Goal: Navigation & Orientation: Find specific page/section

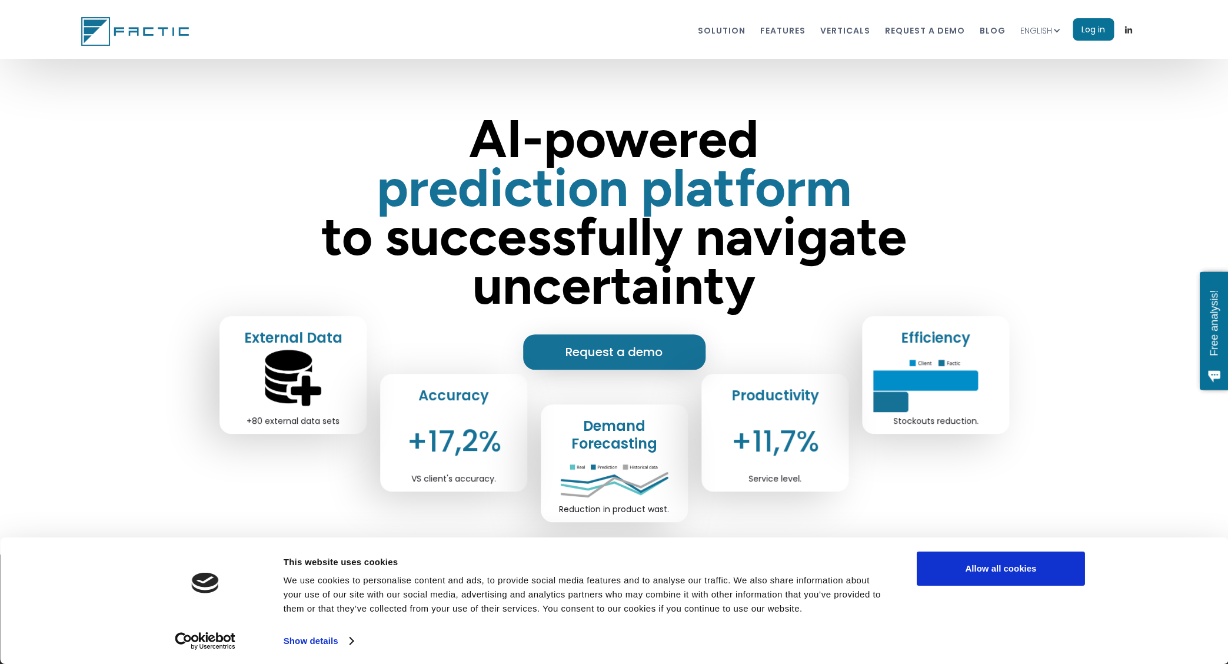
scroll to position [6, 0]
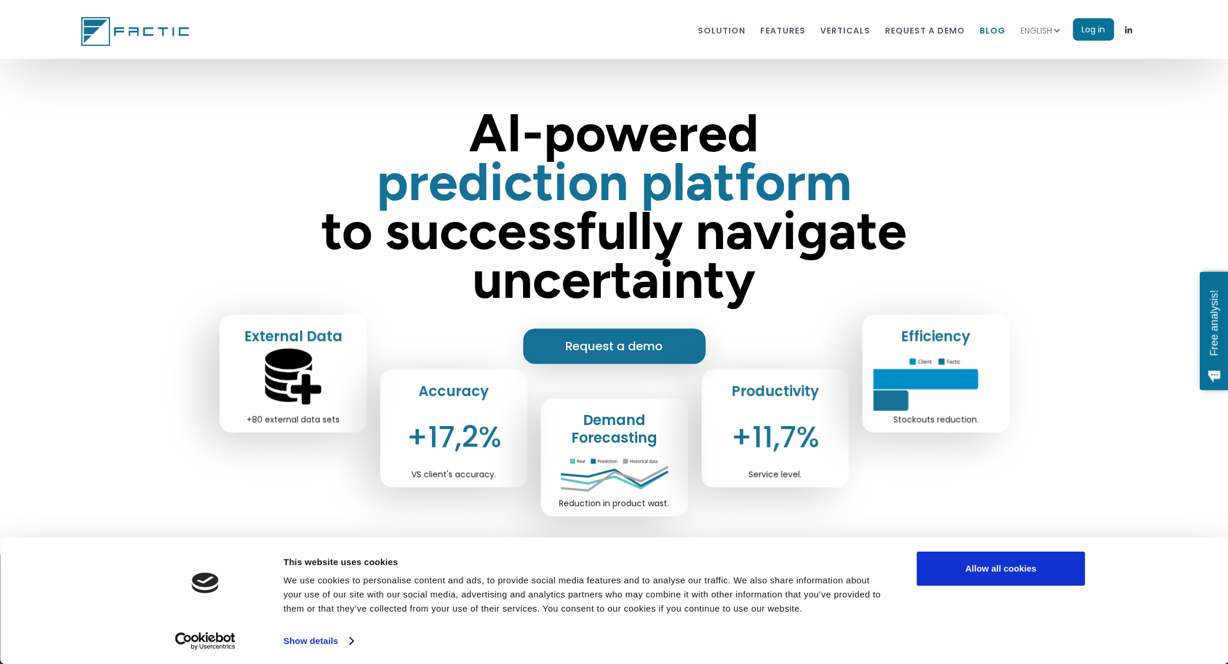
click at [989, 29] on link "blog" at bounding box center [992, 30] width 26 height 22
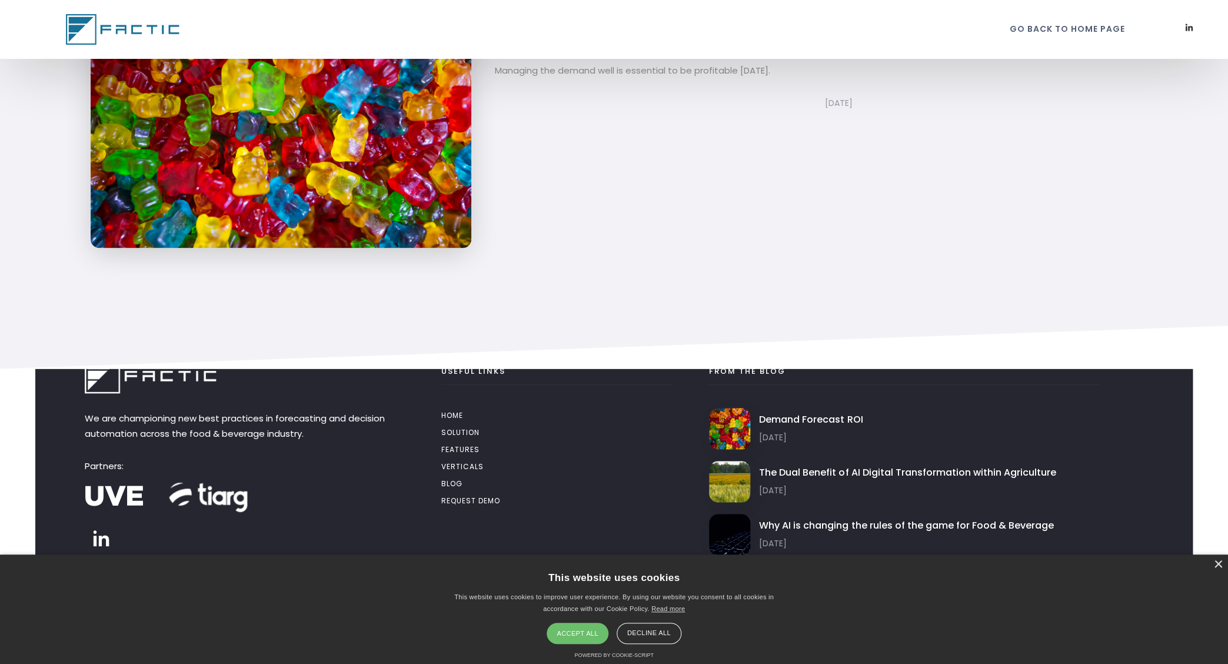
scroll to position [976, 0]
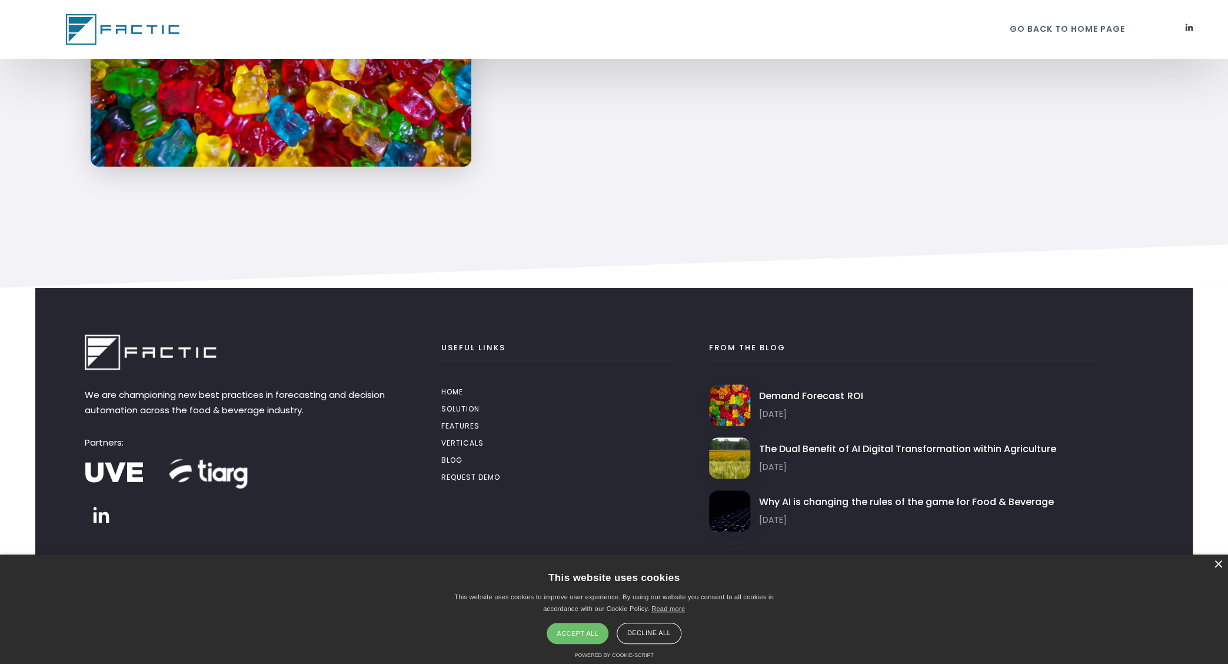
click at [118, 469] on img at bounding box center [114, 471] width 59 height 41
click at [223, 471] on img at bounding box center [209, 472] width 88 height 88
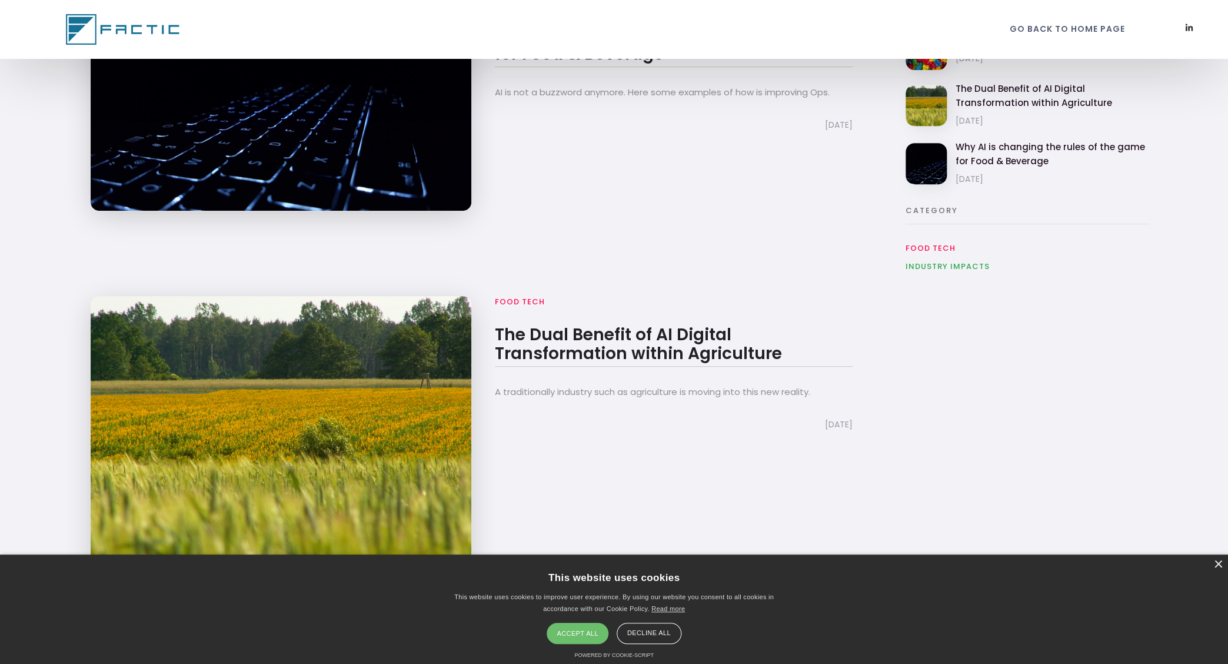
scroll to position [0, 0]
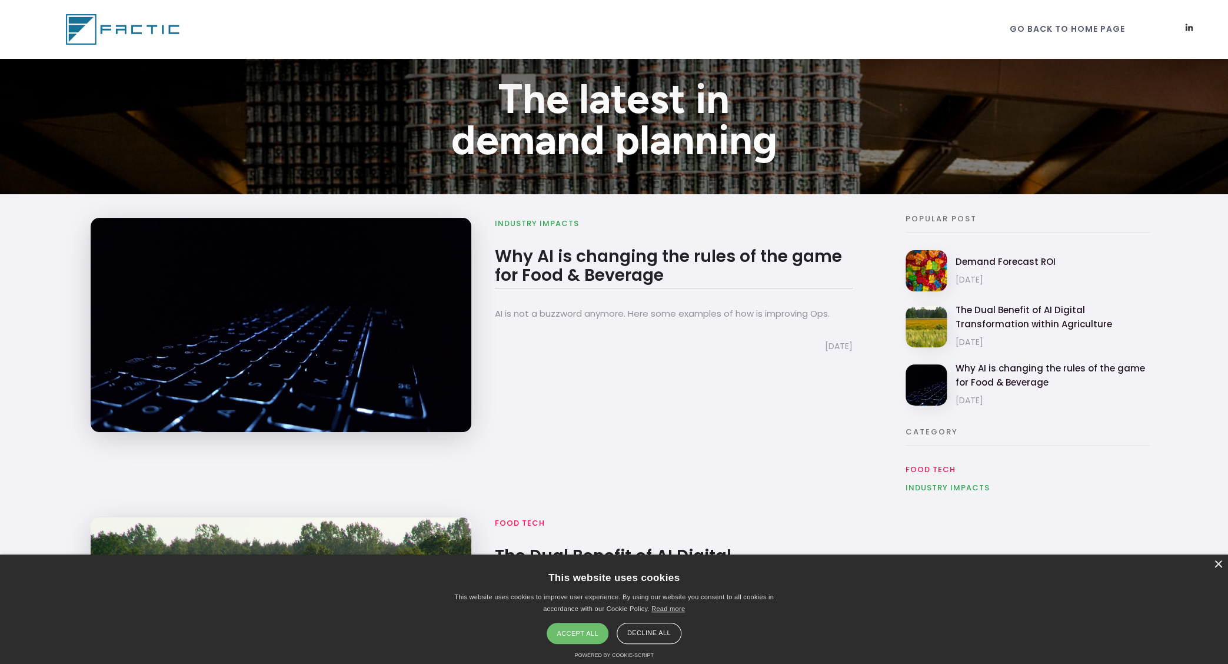
click at [132, 35] on img at bounding box center [124, 29] width 117 height 31
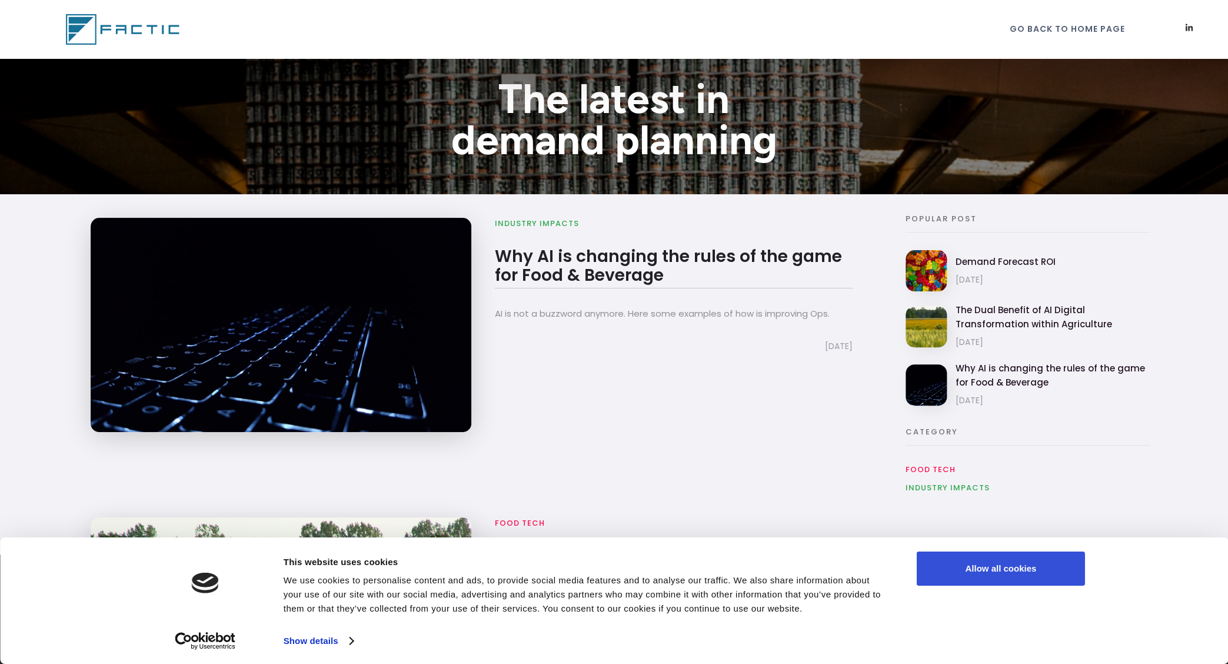
click at [969, 568] on button "Allow all cookies" at bounding box center [1000, 568] width 168 height 34
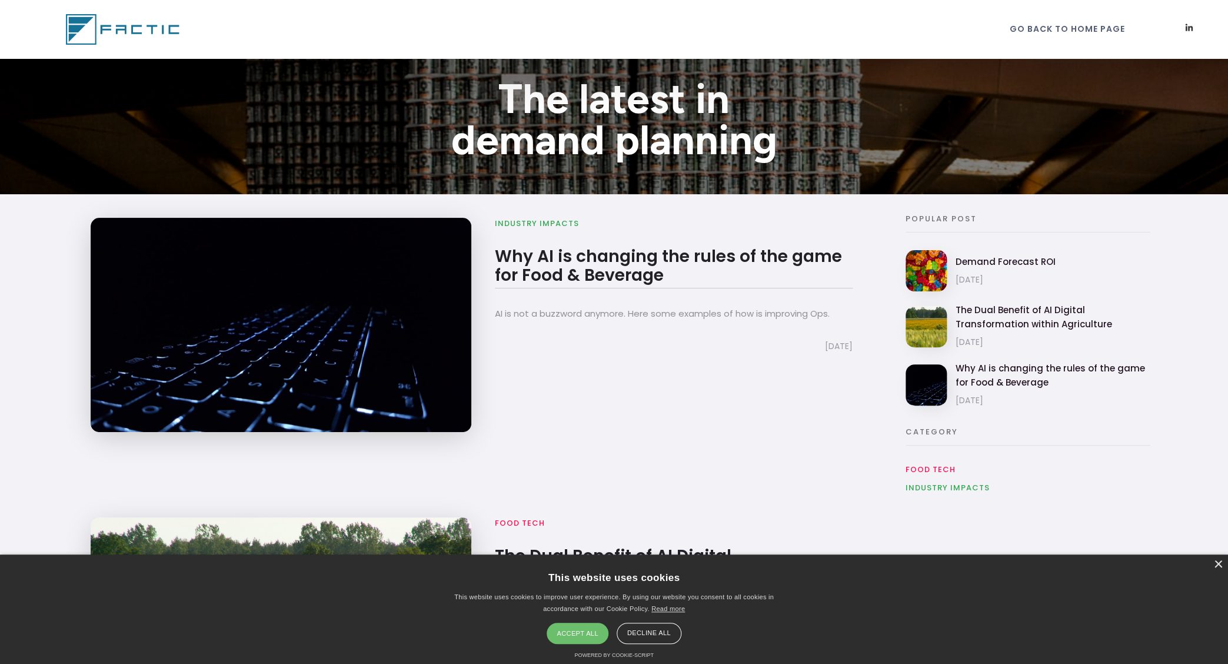
click at [646, 628] on div "Decline all" at bounding box center [648, 632] width 65 height 21
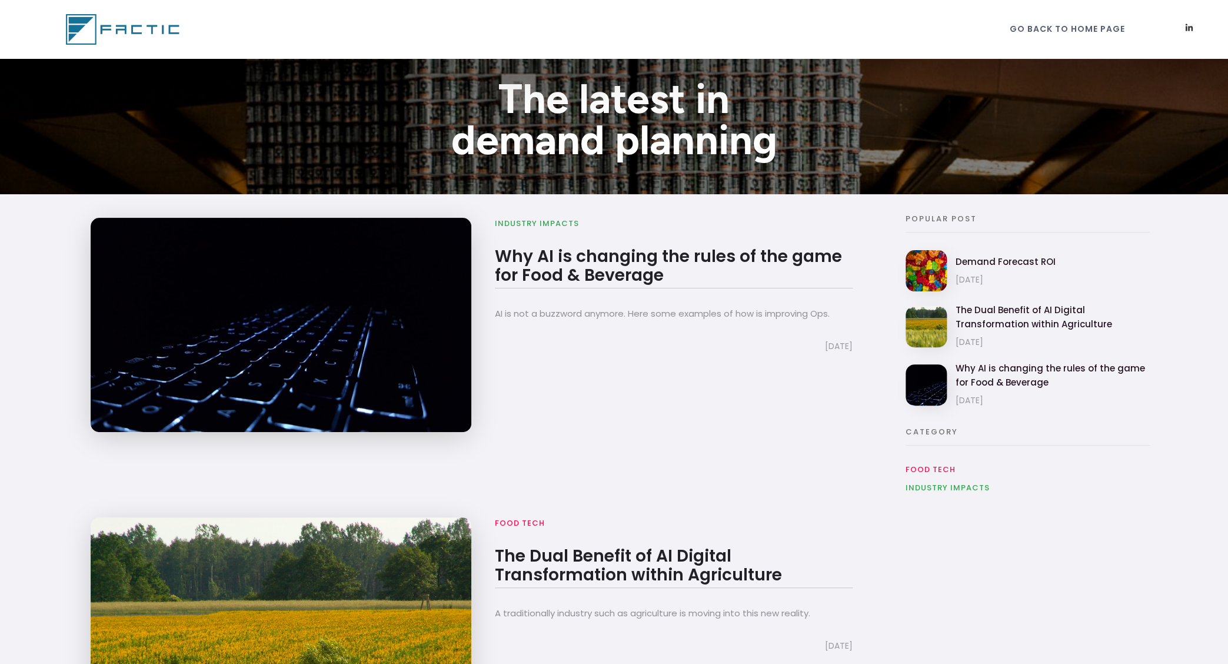
click at [143, 28] on img at bounding box center [124, 29] width 117 height 31
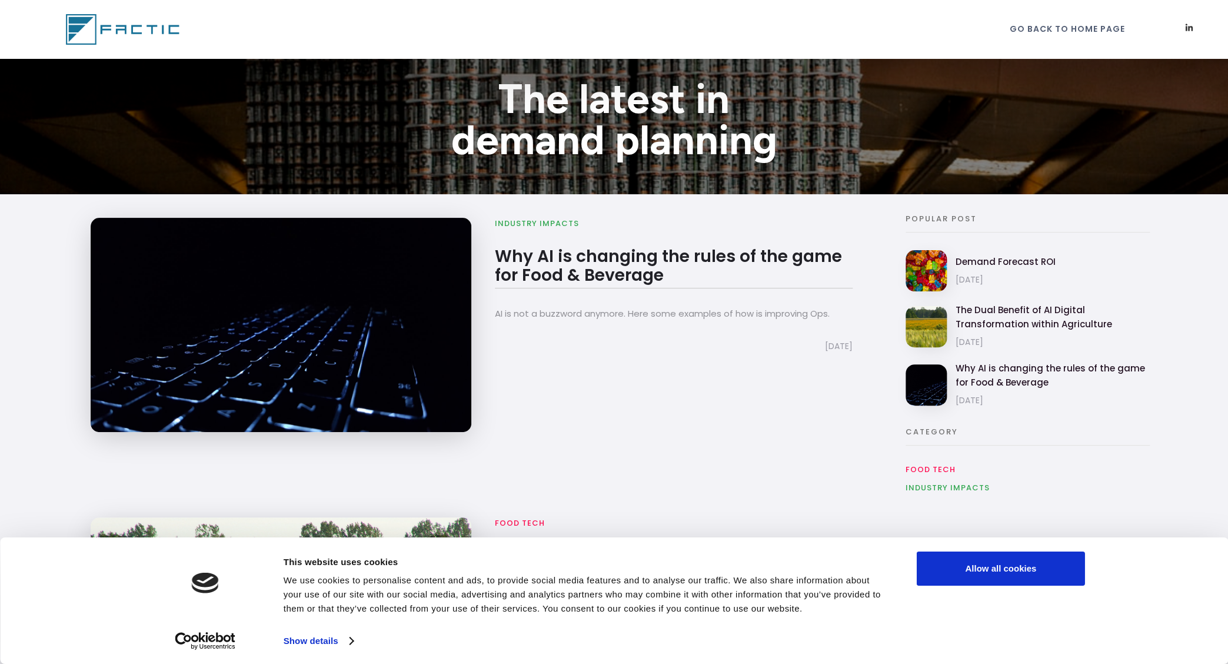
click at [84, 31] on img at bounding box center [124, 29] width 117 height 31
click at [1054, 22] on link "go back to home page" at bounding box center [1066, 25] width 115 height 22
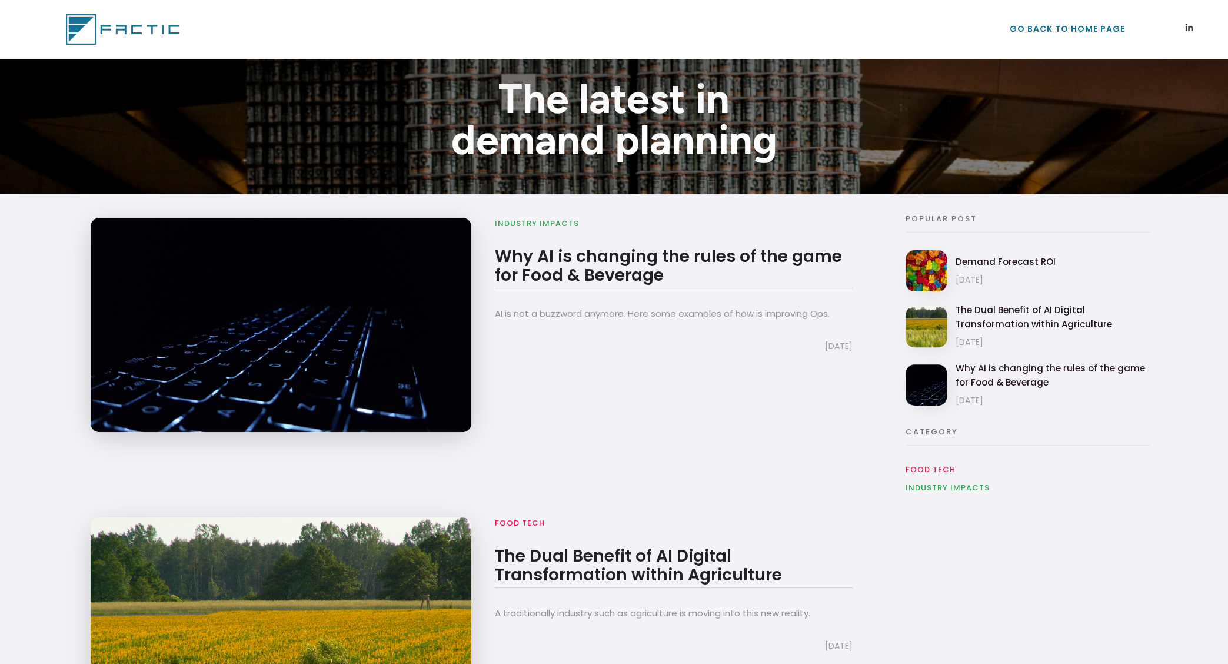
click at [1055, 26] on link "go back to home page" at bounding box center [1066, 25] width 115 height 22
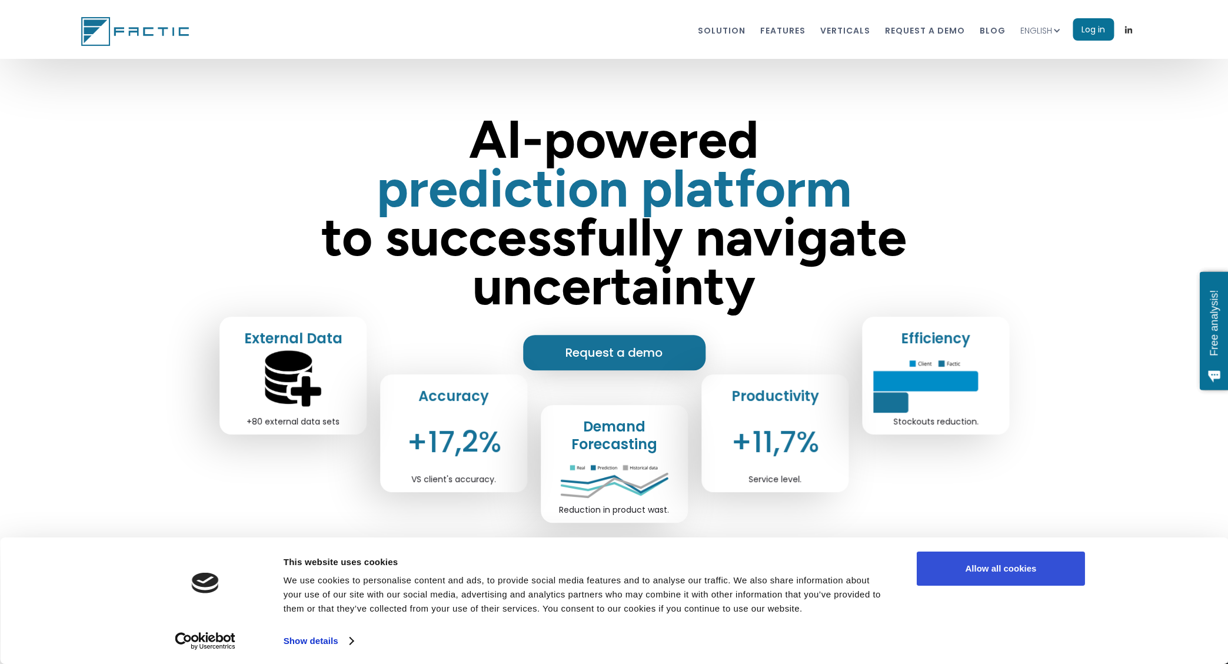
click at [1023, 571] on button "Allow all cookies" at bounding box center [1000, 568] width 168 height 34
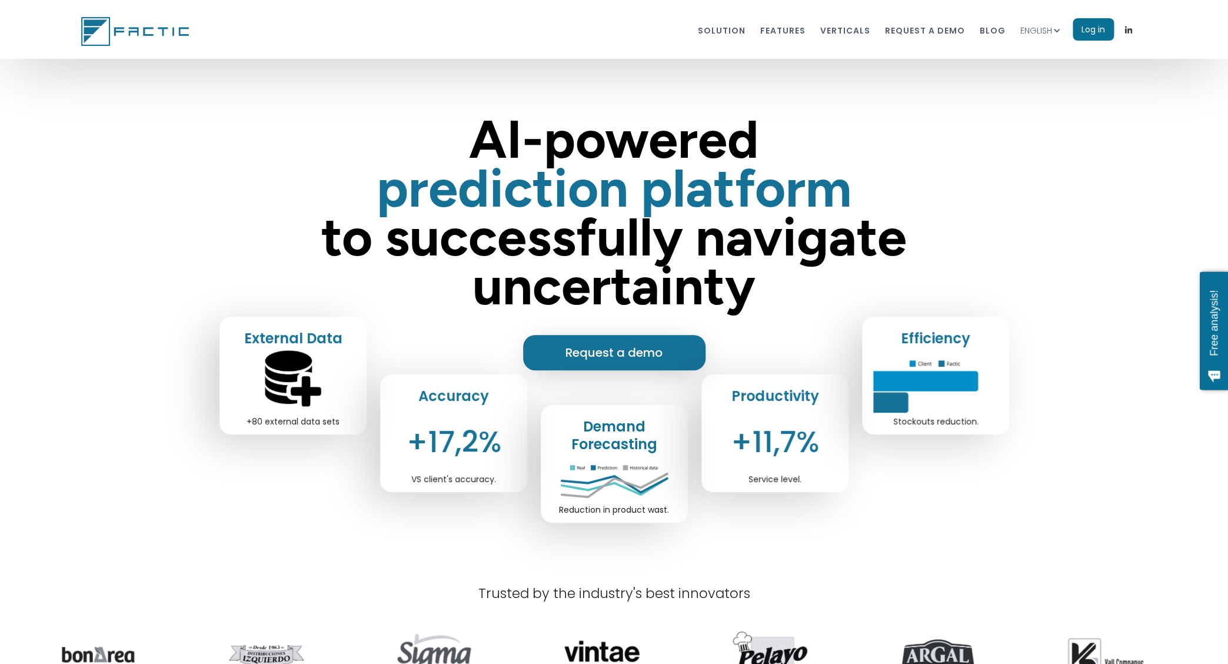
click at [171, 35] on img at bounding box center [136, 31] width 111 height 29
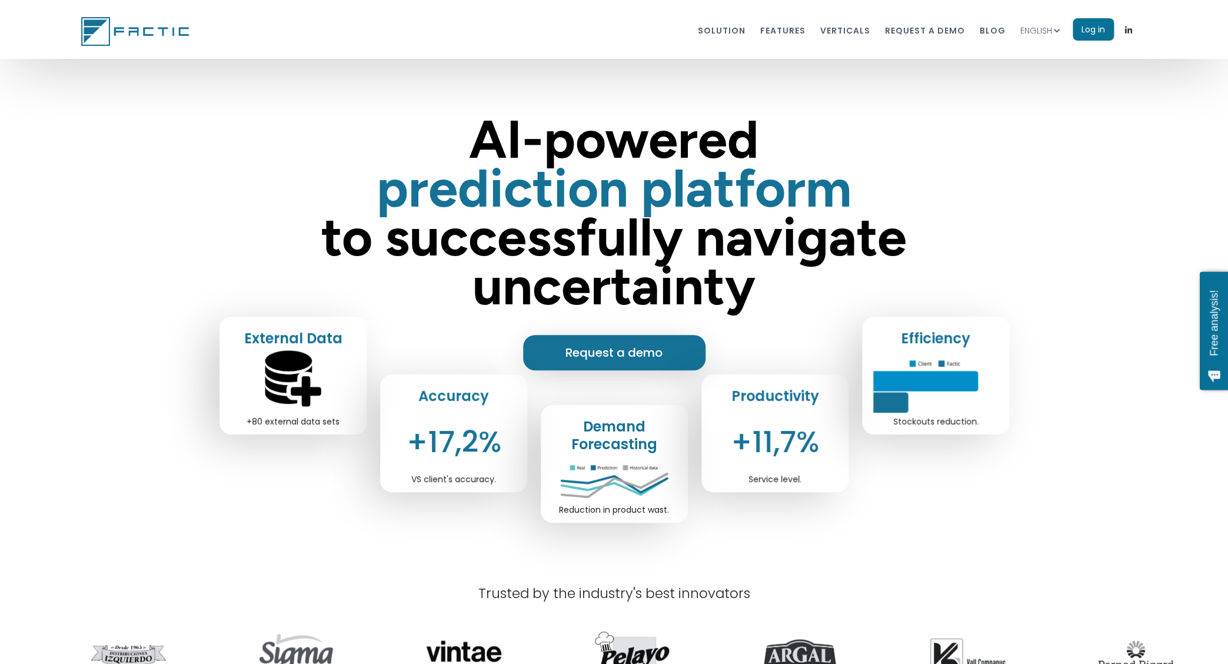
click at [802, 111] on div "AI-powered prediction platform ‍ to successfully navigate uncertainty" at bounding box center [614, 190] width 719 height 251
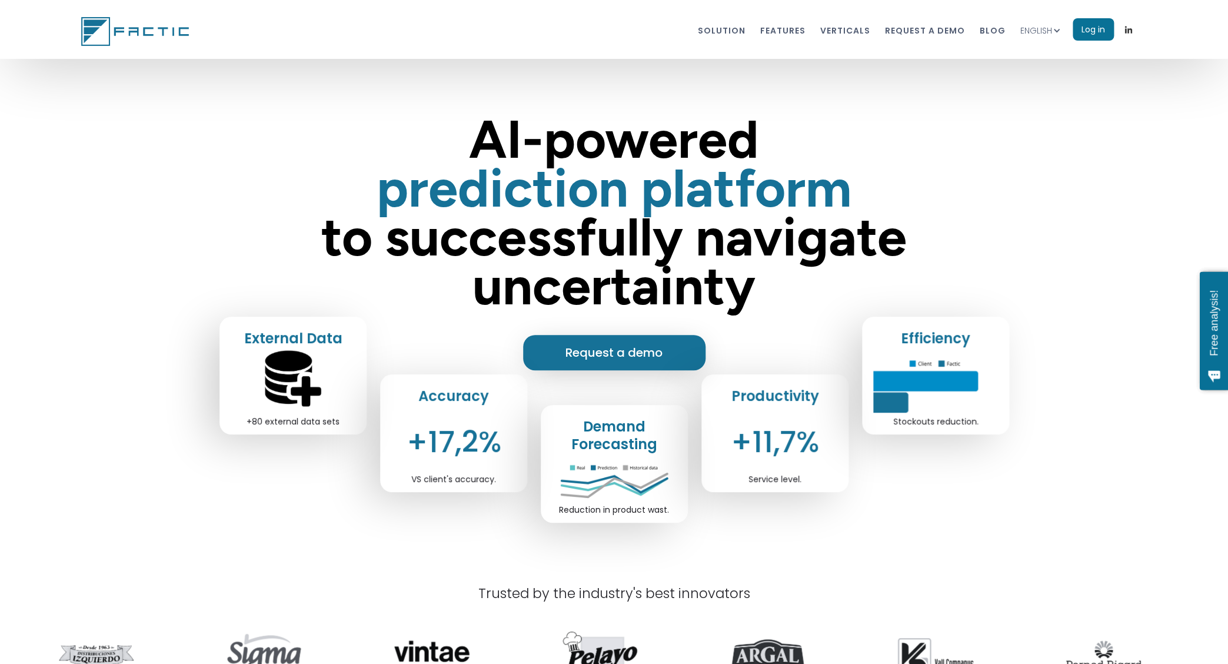
click at [1091, 28] on link "Log in" at bounding box center [1092, 29] width 41 height 22
